Goal: Task Accomplishment & Management: Use online tool/utility

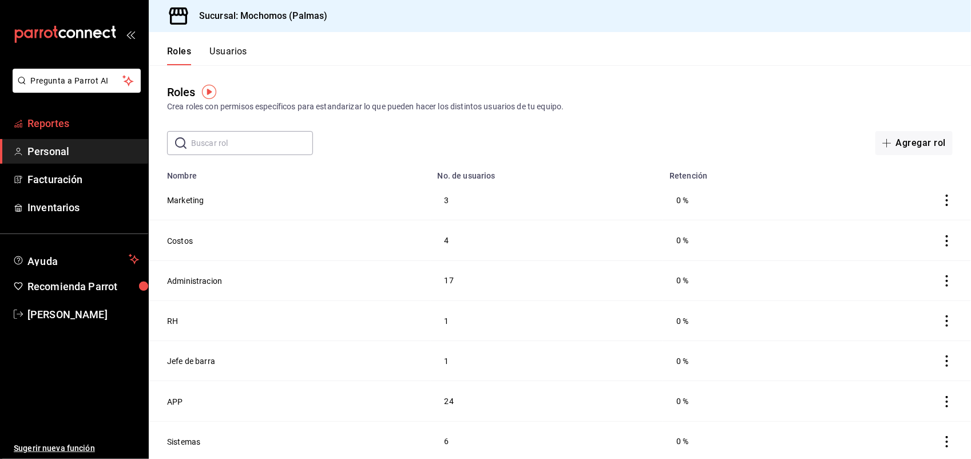
click at [70, 126] on span "Reportes" at bounding box center [83, 123] width 112 height 15
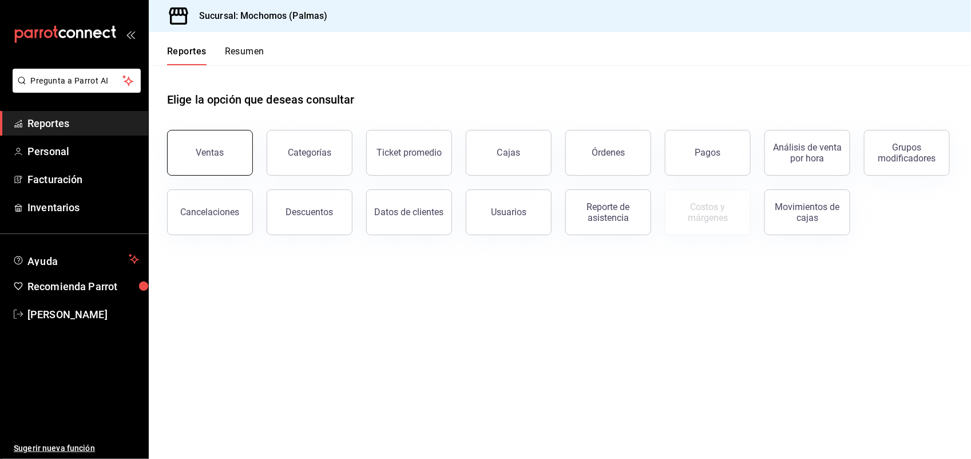
click at [196, 153] on button "Ventas" at bounding box center [210, 153] width 86 height 46
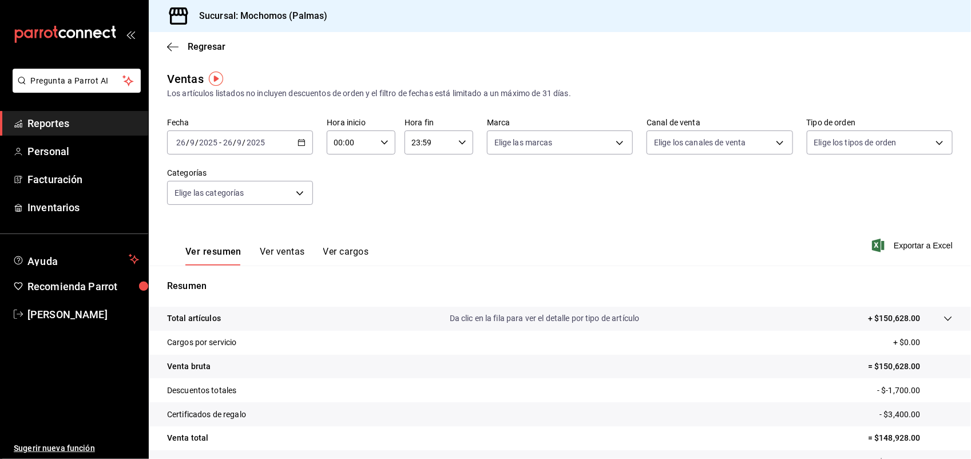
click at [304, 144] on div "[DATE] [DATE] - [DATE] [DATE]" at bounding box center [240, 142] width 146 height 24
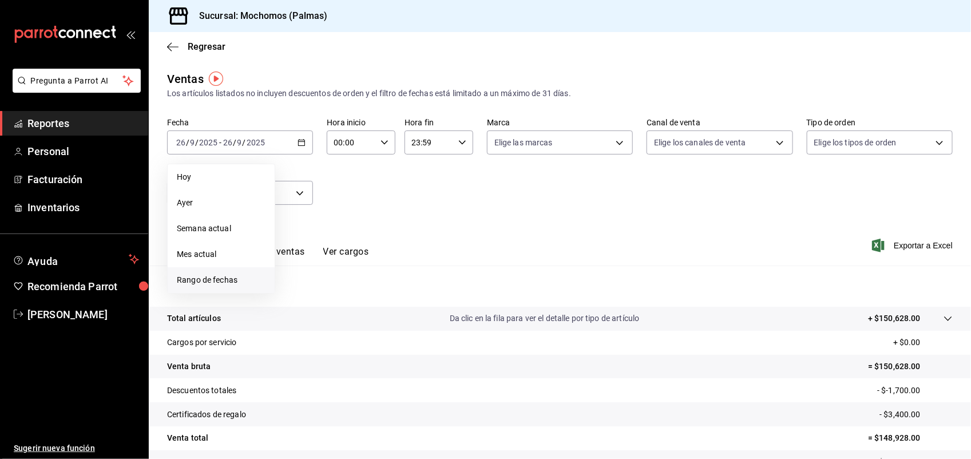
click at [227, 281] on span "Rango de fechas" at bounding box center [221, 280] width 89 height 12
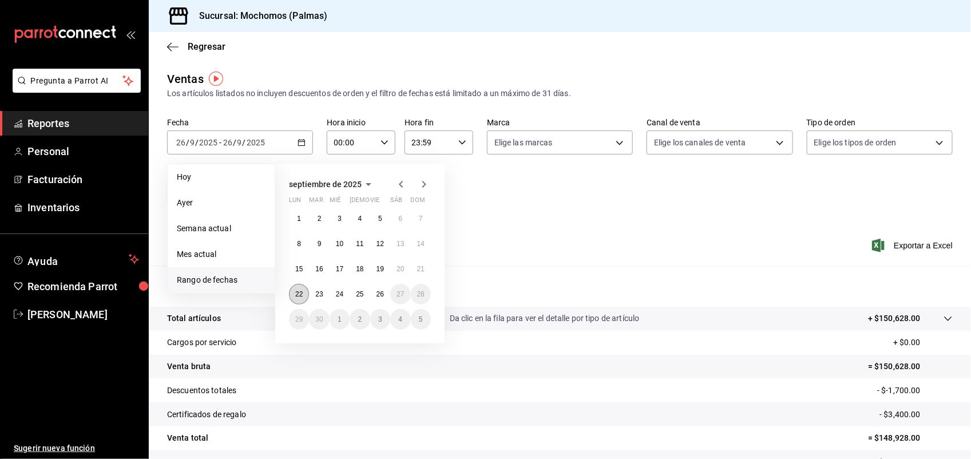
click at [299, 293] on abbr "22" at bounding box center [298, 294] width 7 height 8
click at [387, 293] on button "26" at bounding box center [380, 294] width 20 height 21
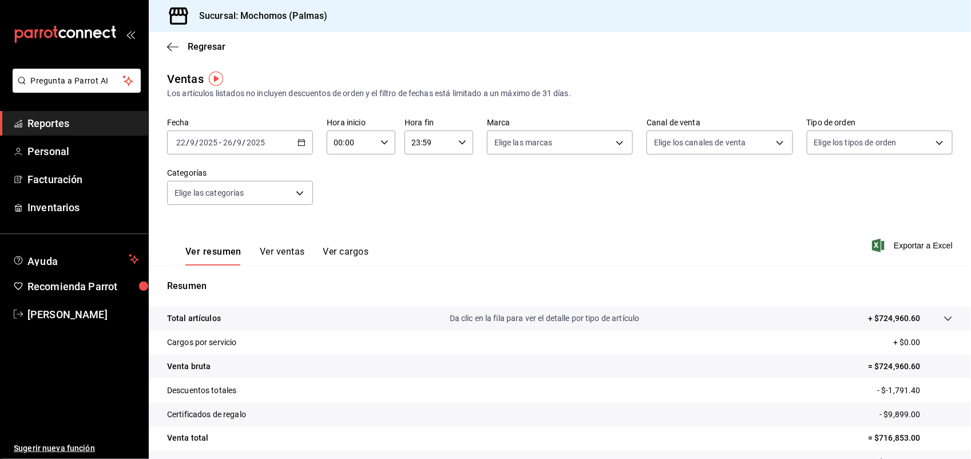
click at [381, 137] on div "00:00 Hora inicio" at bounding box center [361, 142] width 69 height 24
click at [341, 244] on button "03" at bounding box center [341, 254] width 29 height 23
type input "03:00"
click at [336, 219] on span "05" at bounding box center [341, 223] width 15 height 9
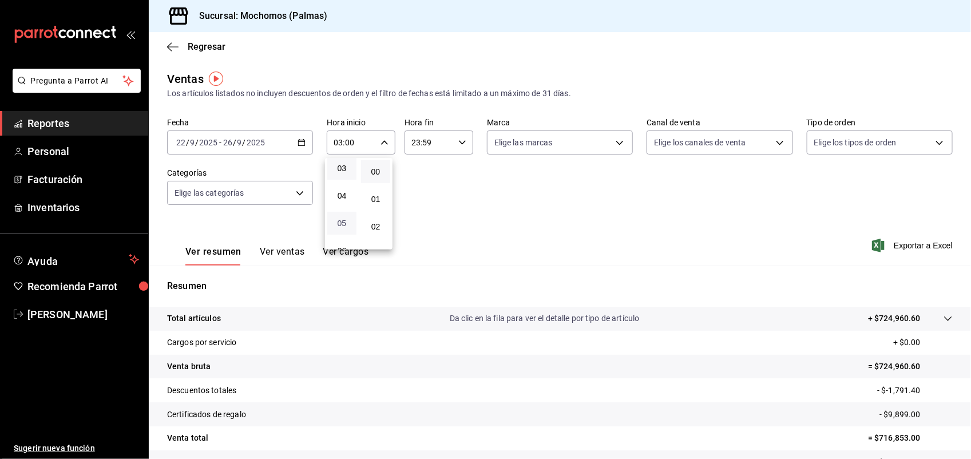
type input "05:00"
click at [767, 273] on div at bounding box center [485, 229] width 971 height 459
click at [877, 244] on span "Exportar a Excel" at bounding box center [913, 246] width 78 height 14
